Goal: Book appointment/travel/reservation

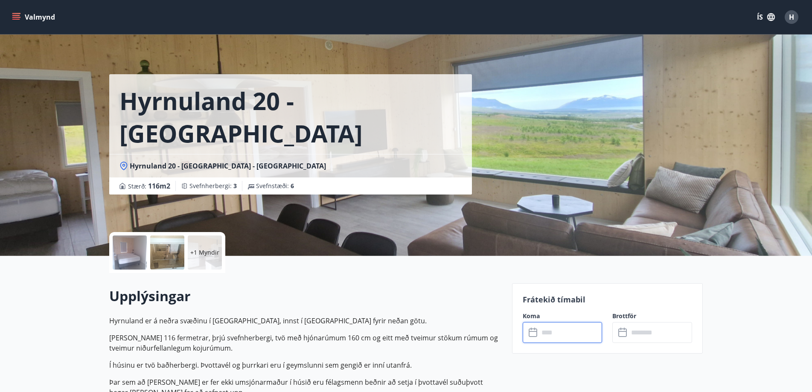
click at [570, 327] on input "text" at bounding box center [571, 332] width 64 height 21
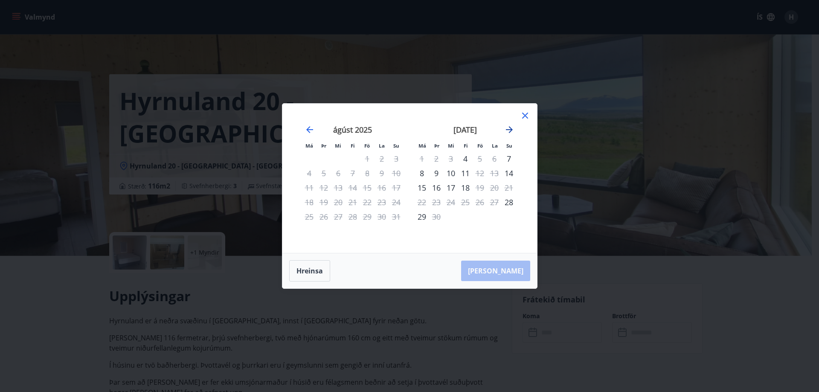
click at [507, 130] on icon "Move forward to switch to the next month." at bounding box center [509, 129] width 7 height 7
click at [508, 130] on icon "Move forward to switch to the next month." at bounding box center [509, 129] width 7 height 7
click at [509, 128] on icon "Move forward to switch to the next month." at bounding box center [509, 130] width 10 height 10
click at [57, 166] on div "Má Þr Mi Fi Fö La Su Má Þr Mi Fi Fö La Su [DATE] 1 2 3 4 5 6 7 8 9 10 11 12 13 …" at bounding box center [409, 196] width 819 height 392
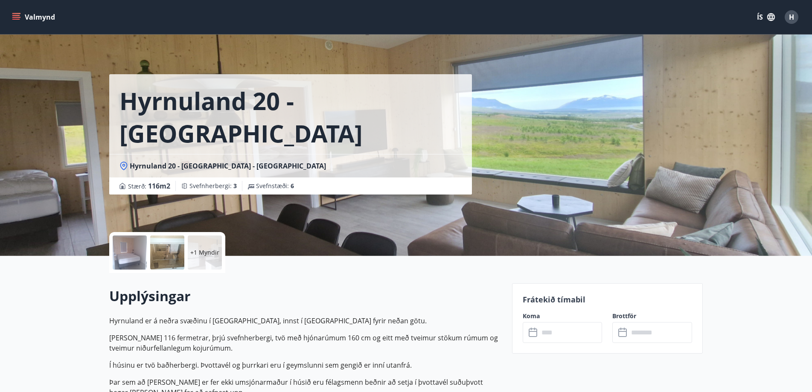
click at [26, 16] on button "Valmynd" at bounding box center [34, 16] width 48 height 15
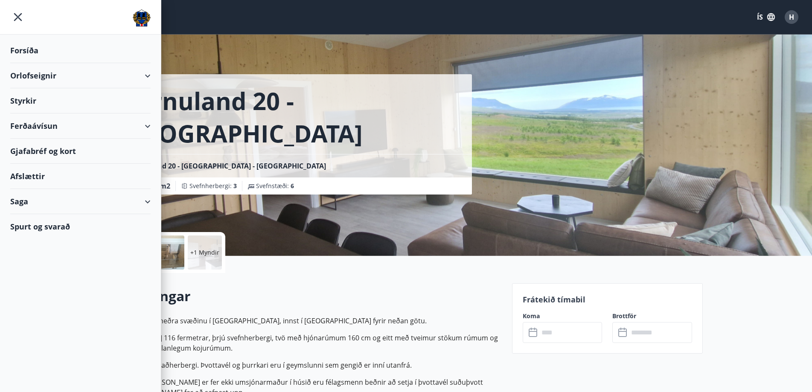
click at [96, 124] on div "Ferðaávísun" at bounding box center [80, 125] width 140 height 25
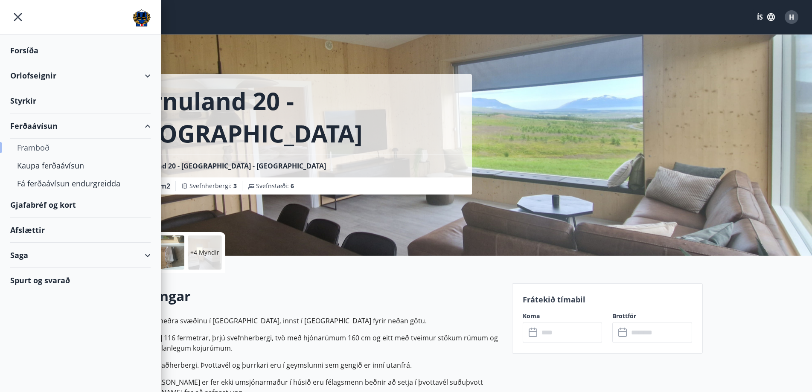
click at [45, 145] on div "Framboð" at bounding box center [80, 148] width 127 height 18
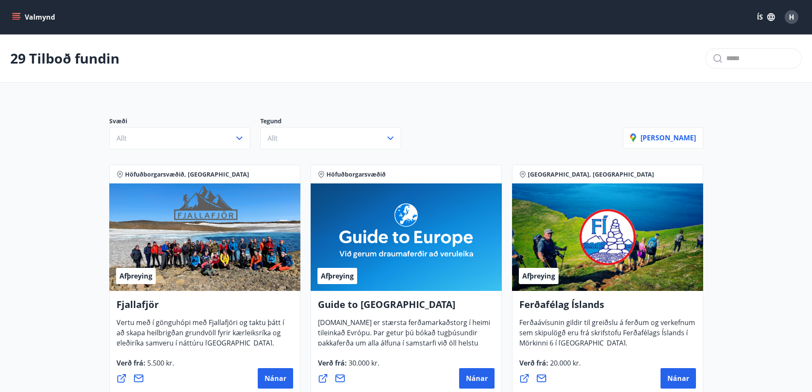
click at [45, 15] on button "Valmynd" at bounding box center [34, 16] width 48 height 15
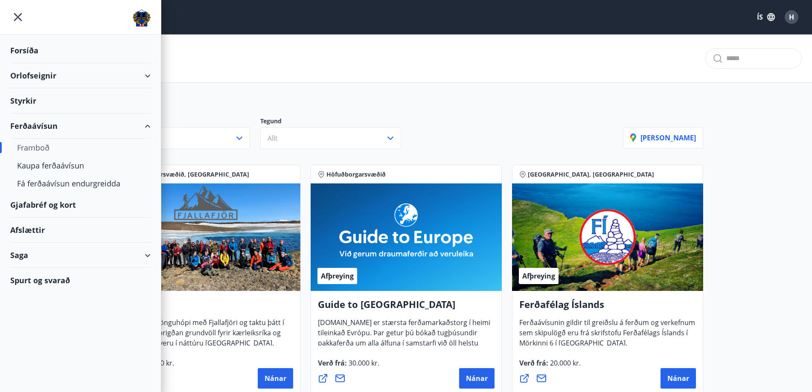
click at [53, 77] on div "Orlofseignir" at bounding box center [80, 75] width 140 height 25
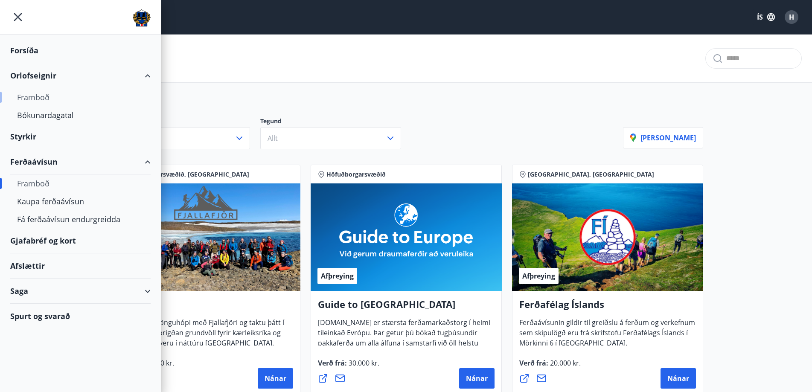
click at [33, 97] on div "Framboð" at bounding box center [80, 97] width 127 height 18
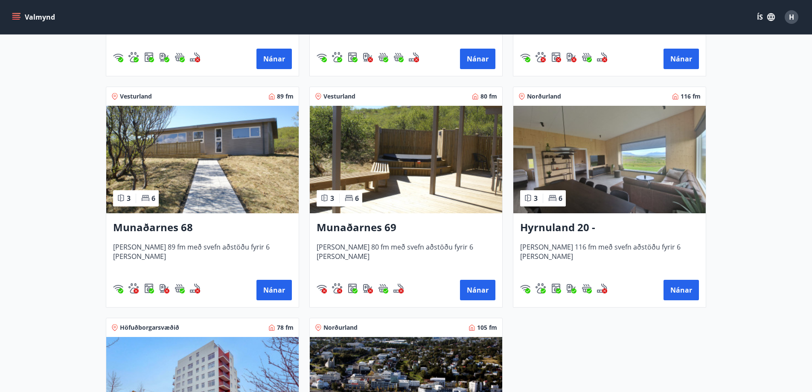
scroll to position [341, 0]
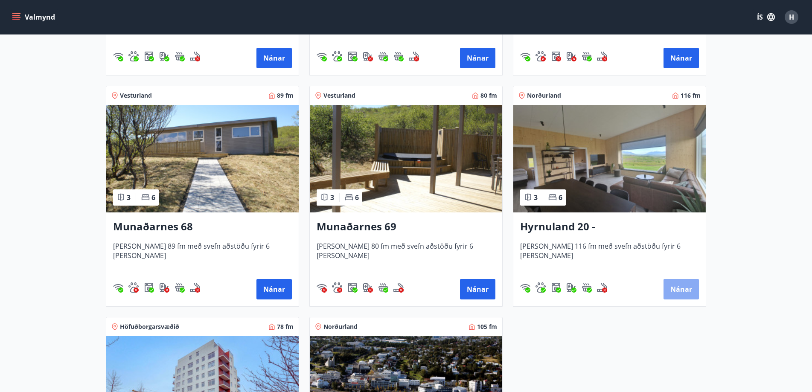
click at [681, 288] on button "Nánar" at bounding box center [680, 289] width 35 height 20
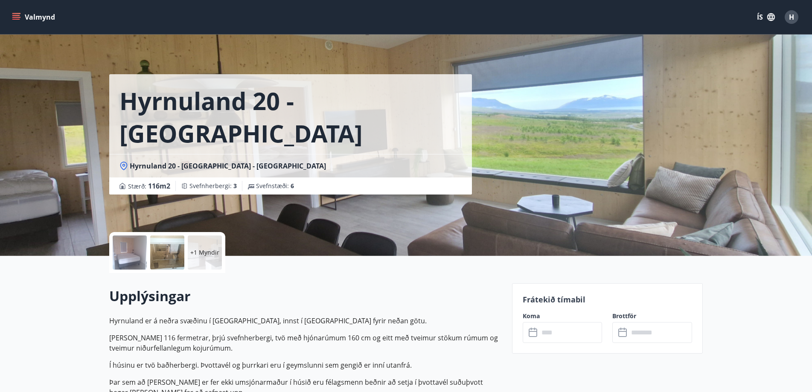
click at [585, 330] on input "text" at bounding box center [571, 332] width 64 height 21
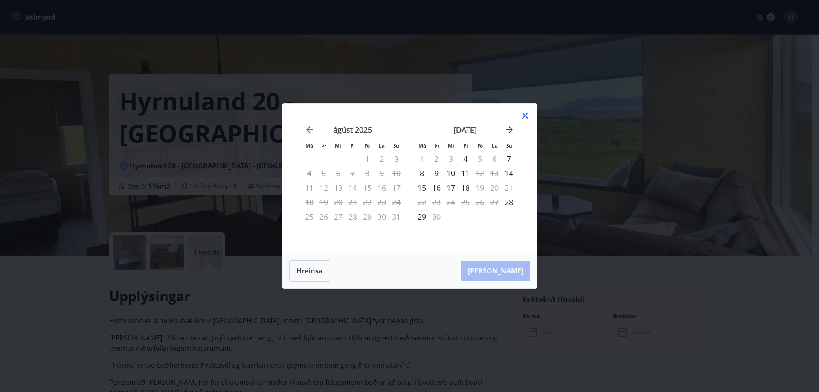
click at [512, 128] on icon "Move forward to switch to the next month." at bounding box center [509, 130] width 10 height 10
click at [514, 128] on icon "Move forward to switch to the next month." at bounding box center [509, 130] width 10 height 10
click at [307, 131] on icon "Move backward to switch to the previous month." at bounding box center [310, 130] width 10 height 10
click at [506, 130] on icon "Move forward to switch to the next month." at bounding box center [509, 129] width 7 height 7
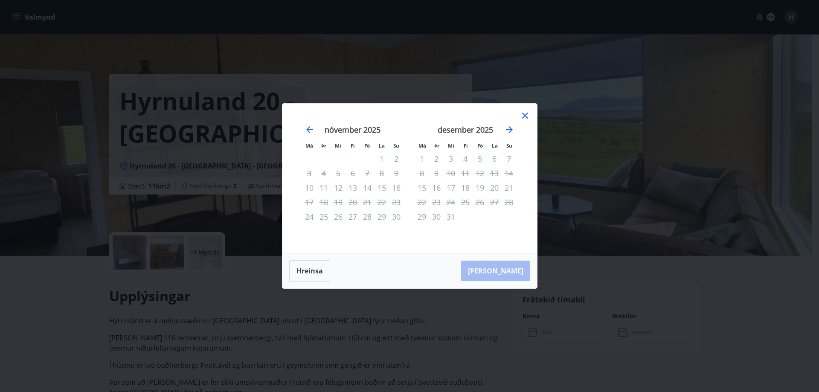
click at [350, 190] on div "13" at bounding box center [353, 187] width 15 height 15
click at [37, 292] on div "Má Þr Mi Fi Fö La Su Má Þr Mi Fi Fö La Su [DATE] 1 2 3 4 5 6 7 8 9 10 11 12 13 …" at bounding box center [409, 196] width 819 height 392
